Goal: Information Seeking & Learning: Check status

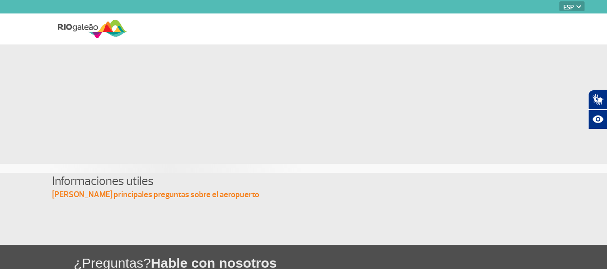
select select "es"
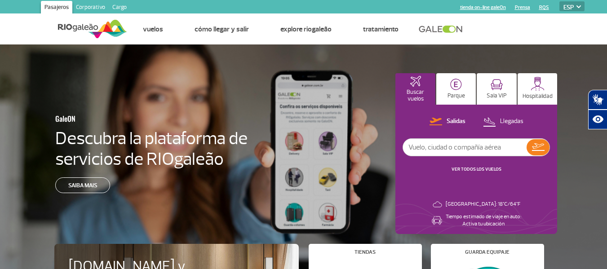
click at [470, 169] on link "VER TODOS LOS VUELOS" at bounding box center [477, 169] width 50 height 6
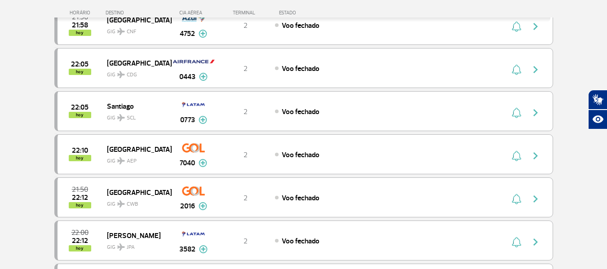
scroll to position [325, 0]
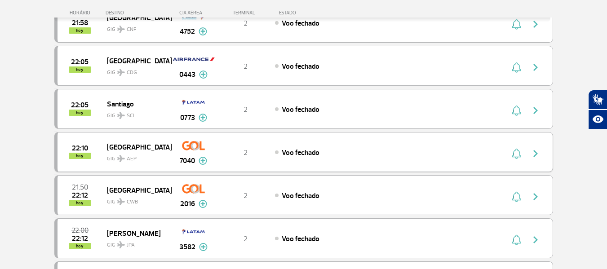
click at [204, 164] on img at bounding box center [203, 161] width 9 height 8
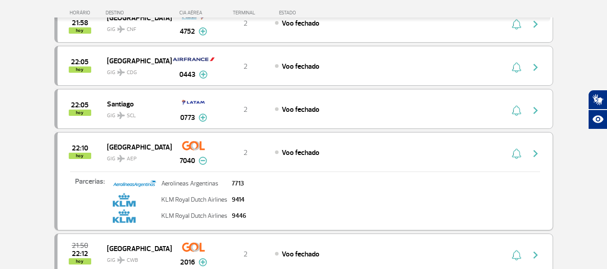
click at [539, 154] on img "button" at bounding box center [535, 153] width 11 height 11
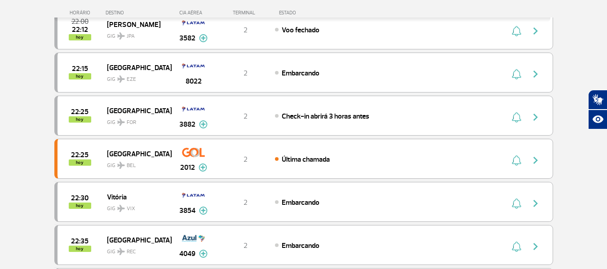
scroll to position [600, 0]
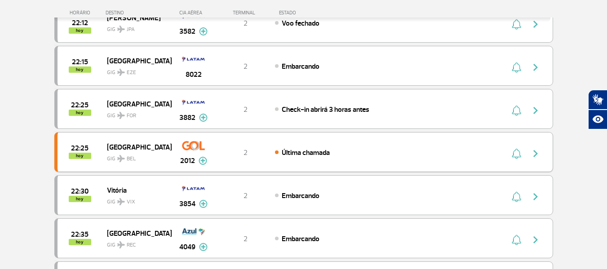
click at [535, 157] on img "button" at bounding box center [535, 153] width 11 height 11
click at [512, 153] on img "button" at bounding box center [516, 153] width 9 height 11
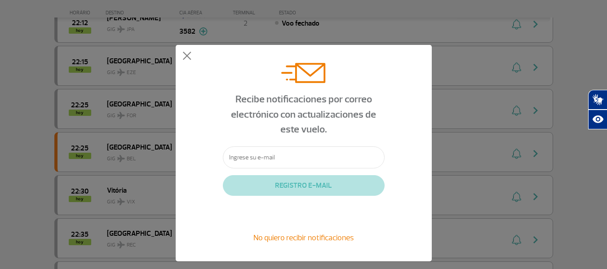
click at [449, 112] on div "Recibe notificaciones por correo electrónico con actualizaciones de este vuelo.…" at bounding box center [303, 153] width 607 height 306
click at [297, 241] on span "No quiero recibir notificaciones" at bounding box center [303, 238] width 100 height 10
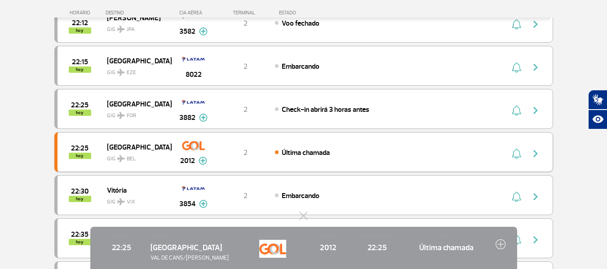
click at [203, 162] on img at bounding box center [203, 161] width 9 height 8
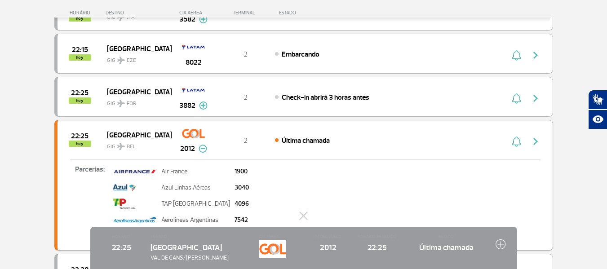
scroll to position [609, 0]
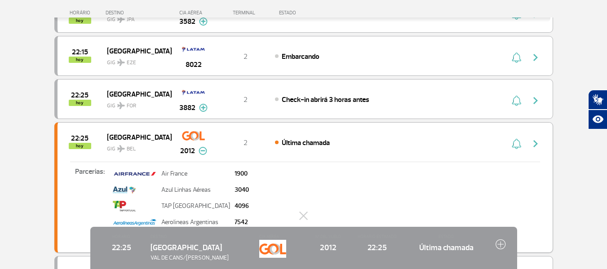
click at [199, 148] on img at bounding box center [203, 151] width 9 height 8
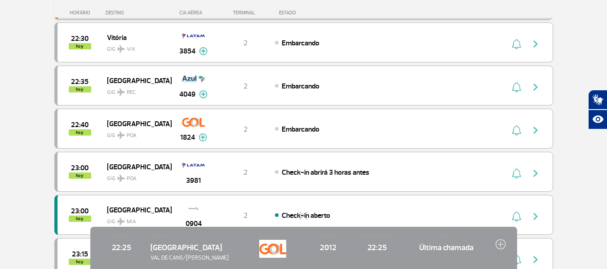
scroll to position [779, 0]
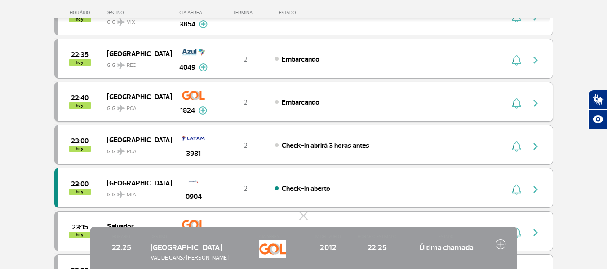
click at [534, 105] on img "button" at bounding box center [535, 103] width 11 height 11
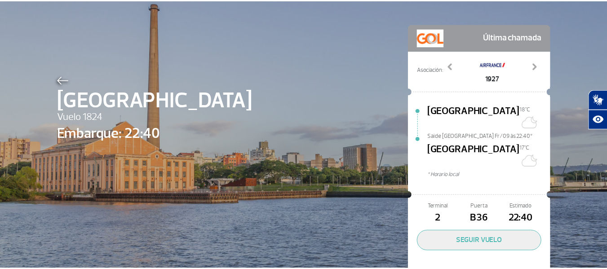
scroll to position [27, 0]
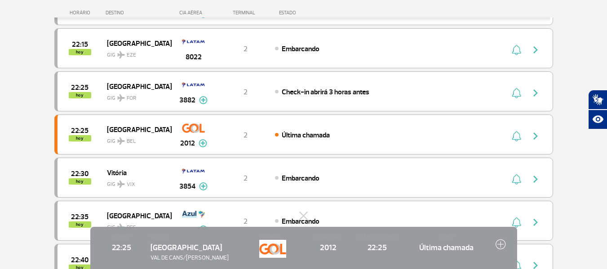
scroll to position [567, 0]
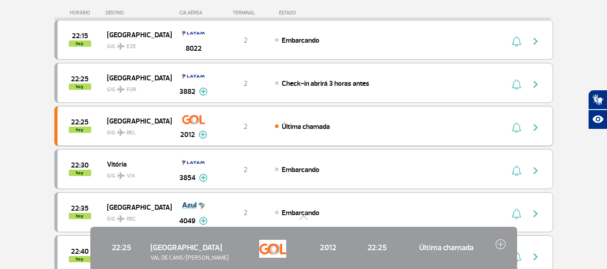
click at [540, 127] on img "button" at bounding box center [535, 127] width 11 height 11
click at [534, 127] on img "button" at bounding box center [535, 127] width 11 height 11
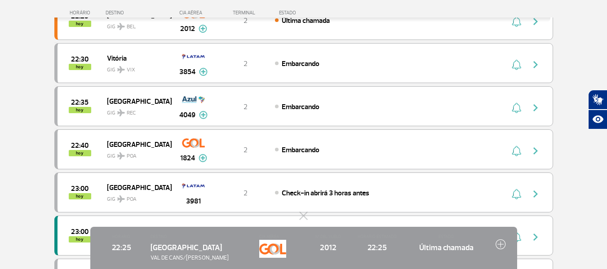
scroll to position [680, 0]
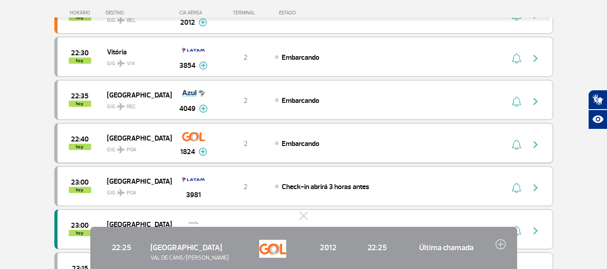
click at [539, 142] on img "button" at bounding box center [535, 144] width 11 height 11
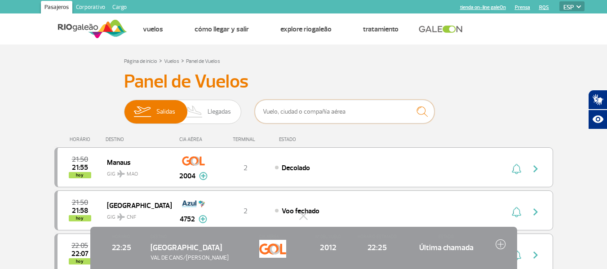
click at [347, 119] on input "text" at bounding box center [345, 112] width 180 height 24
type input "b"
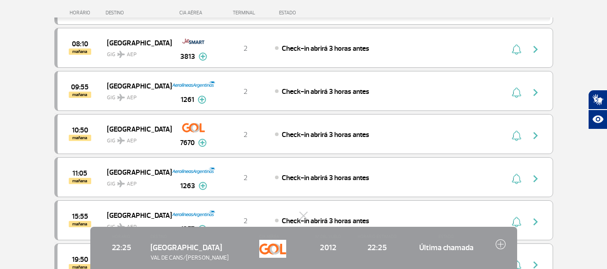
scroll to position [208, 0]
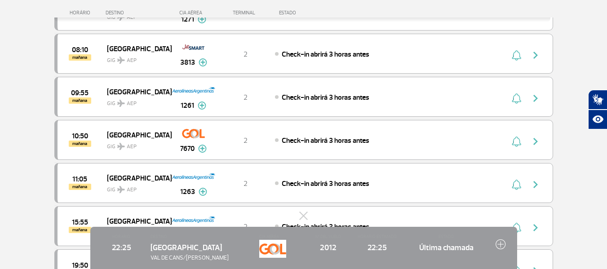
type input "aep"
